Goal: Task Accomplishment & Management: Manage account settings

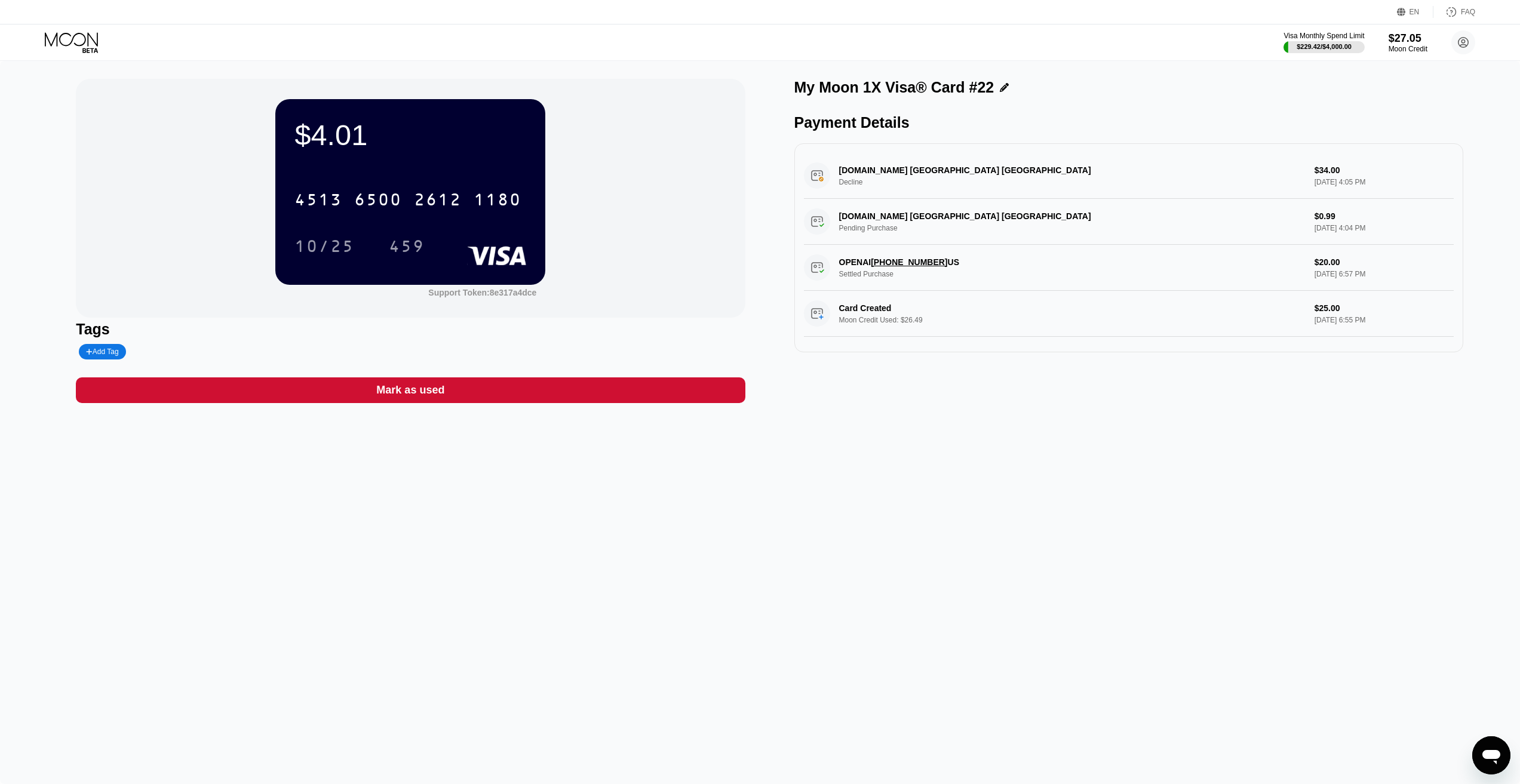
click at [62, 43] on icon at bounding box center [71, 39] width 53 height 14
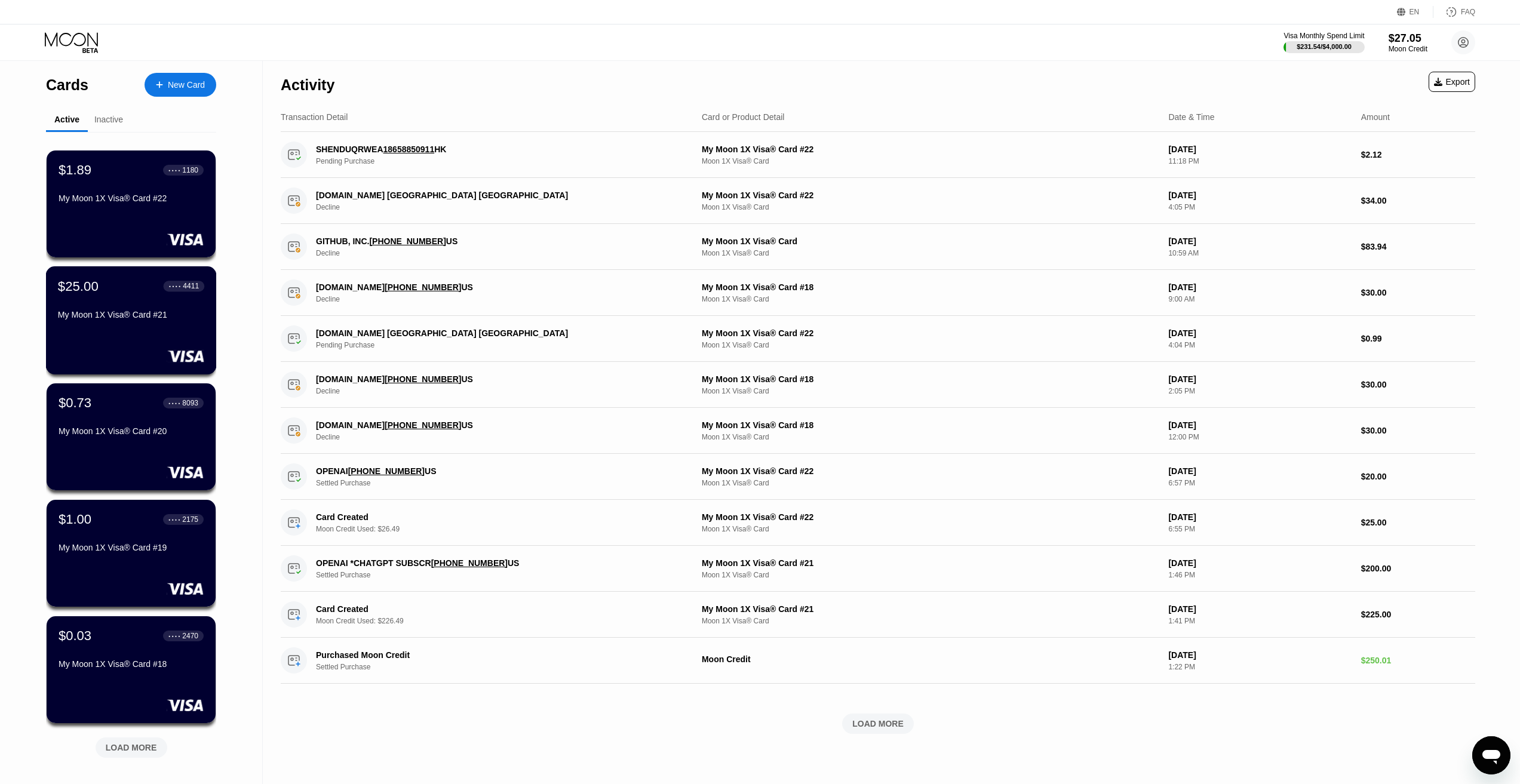
click at [142, 294] on div "$25.00 ● ● ● ● 4411" at bounding box center [131, 286] width 146 height 16
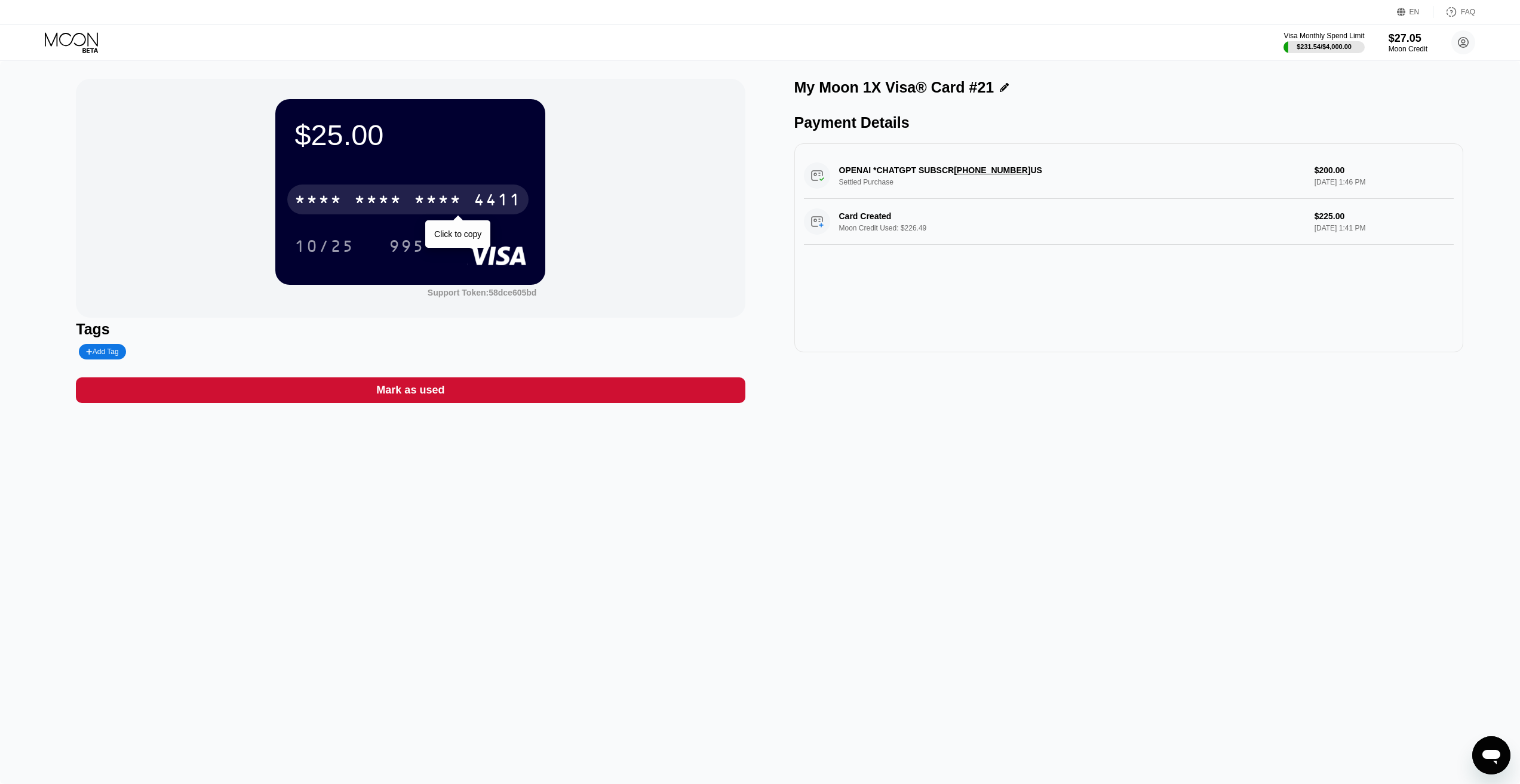
click at [443, 203] on div "* * * *" at bounding box center [438, 201] width 48 height 19
click at [419, 205] on div "2641" at bounding box center [438, 201] width 48 height 19
click at [425, 206] on div "* * * *" at bounding box center [438, 201] width 48 height 19
